Goal: Information Seeking & Learning: Learn about a topic

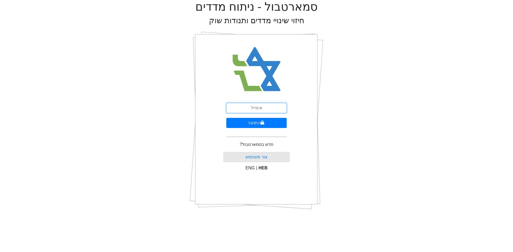
click at [260, 107] on input "email" at bounding box center [256, 108] width 60 height 10
type input "[PERSON_NAME][EMAIL_ADDRESS][DOMAIN_NAME]"
click at [262, 124] on icon "submit" at bounding box center [262, 123] width 3 height 4
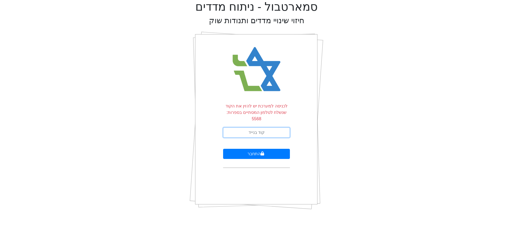
click at [262, 128] on input "text" at bounding box center [256, 133] width 67 height 10
type input "147853"
click at [223, 149] on button "התחבר" at bounding box center [256, 154] width 67 height 10
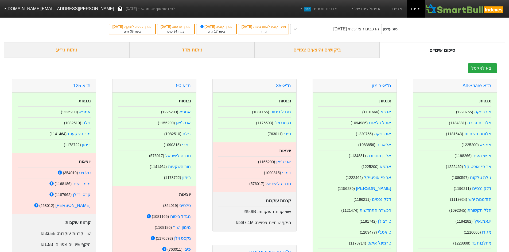
click at [318, 53] on div "ביקושים והיצעים צפויים" at bounding box center [317, 50] width 125 height 16
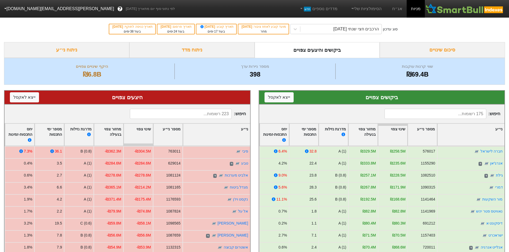
click at [192, 113] on input at bounding box center [181, 114] width 102 height 10
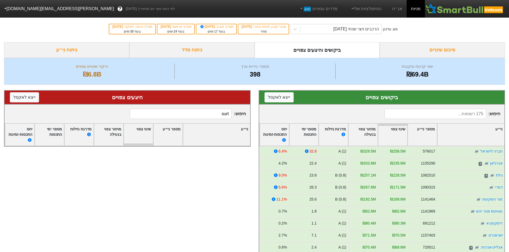
drag, startPoint x: 213, startPoint y: 117, endPoint x: 245, endPoint y: 118, distance: 31.8
click at [244, 117] on span "חיפוש : surt" at bounding box center [188, 114] width 116 height 10
type input "ד"
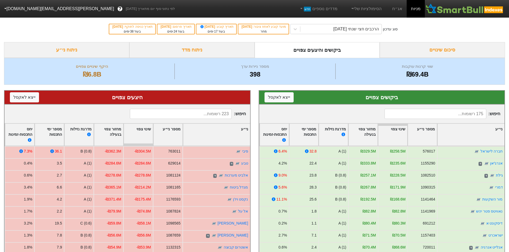
click at [466, 114] on input at bounding box center [435, 114] width 102 height 10
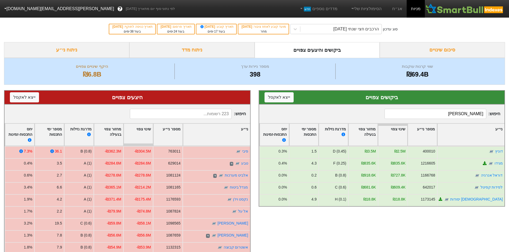
type input "[PERSON_NAME]"
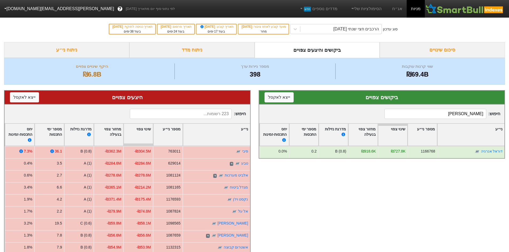
drag, startPoint x: 480, startPoint y: 114, endPoint x: 497, endPoint y: 114, distance: 16.6
click at [497, 114] on span "חיפוש : [PERSON_NAME]" at bounding box center [442, 114] width 116 height 10
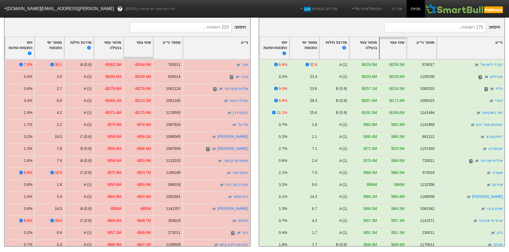
click at [380, 41] on div "שינוי צפוי" at bounding box center [393, 48] width 28 height 23
drag, startPoint x: 407, startPoint y: 45, endPoint x: 410, endPoint y: 45, distance: 2.9
click at [410, 45] on div "מספר ני״ע" at bounding box center [422, 48] width 26 height 23
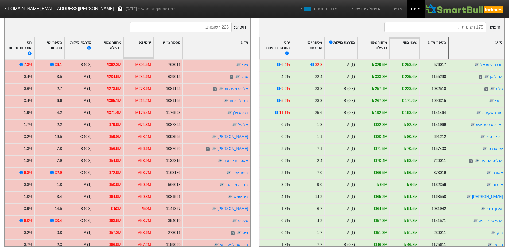
drag, startPoint x: 436, startPoint y: 44, endPoint x: 458, endPoint y: 48, distance: 22.5
click at [449, 44] on div "ני״ע" at bounding box center [476, 48] width 57 height 23
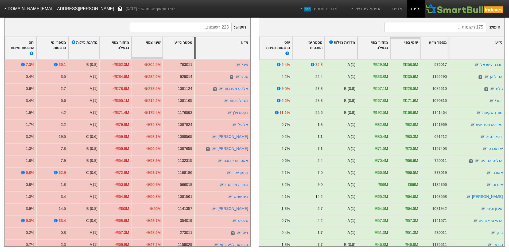
drag, startPoint x: 182, startPoint y: 46, endPoint x: 194, endPoint y: 46, distance: 11.8
click at [194, 46] on div at bounding box center [195, 48] width 2 height 22
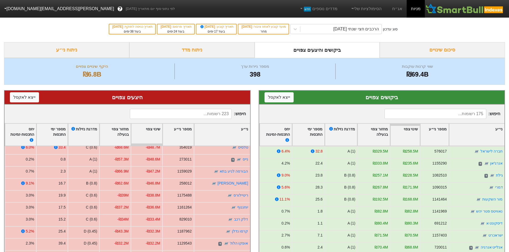
click at [453, 115] on input at bounding box center [435, 114] width 102 height 10
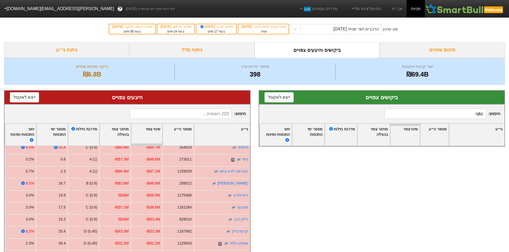
drag, startPoint x: 456, startPoint y: 115, endPoint x: 488, endPoint y: 113, distance: 32.9
click at [488, 113] on span "חיפוש : njkc" at bounding box center [442, 114] width 116 height 10
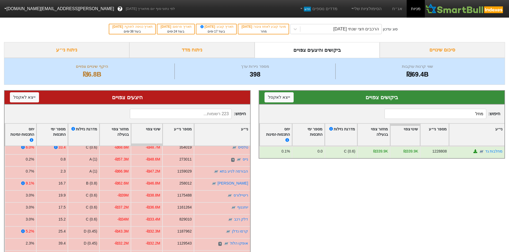
type input "מחלב"
drag, startPoint x: 482, startPoint y: 115, endPoint x: 499, endPoint y: 117, distance: 17.0
click at [498, 117] on span "חיפוש : מחלב" at bounding box center [442, 114] width 116 height 10
